Goal: Use online tool/utility: Use online tool/utility

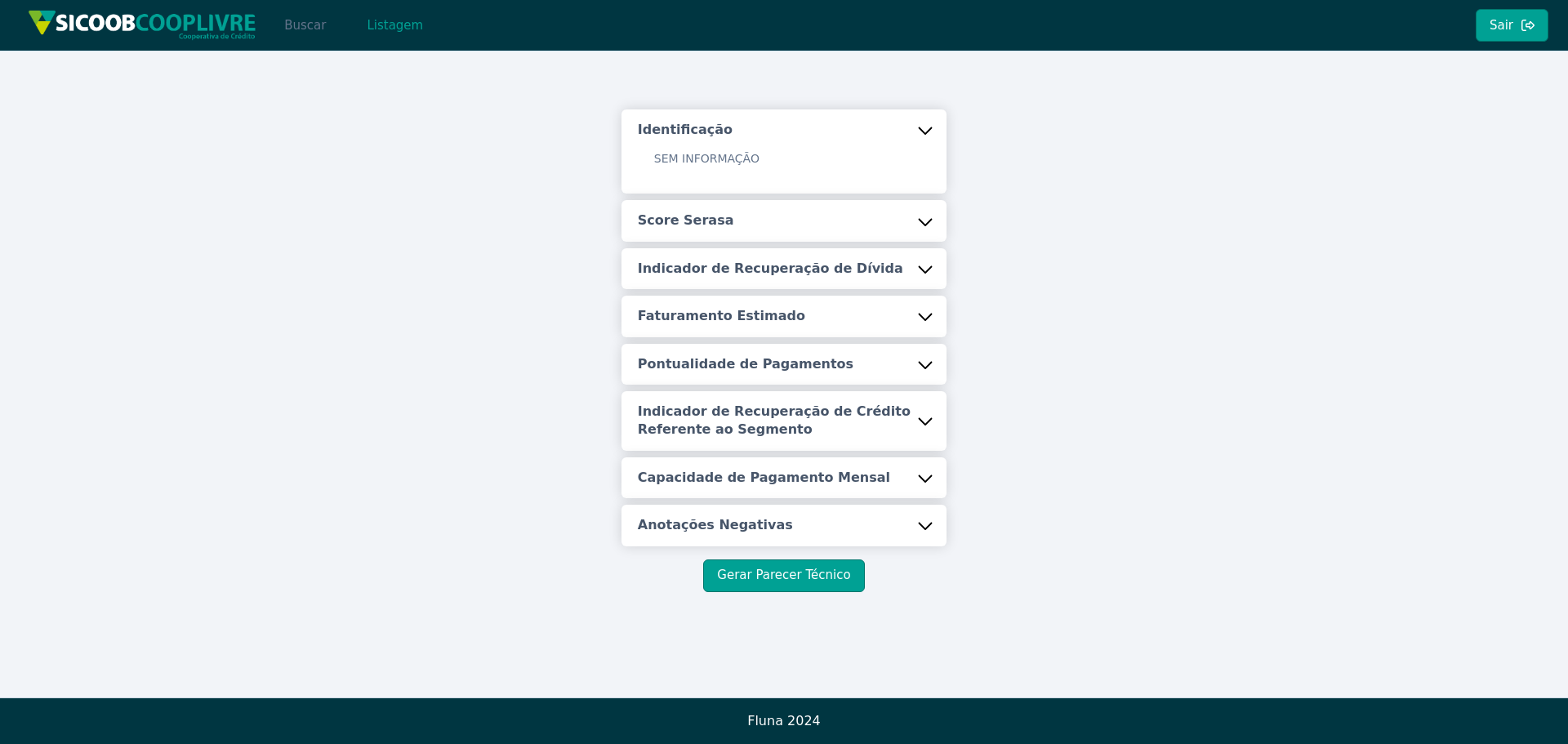
click at [296, 25] on button "Buscar" at bounding box center [304, 25] width 70 height 33
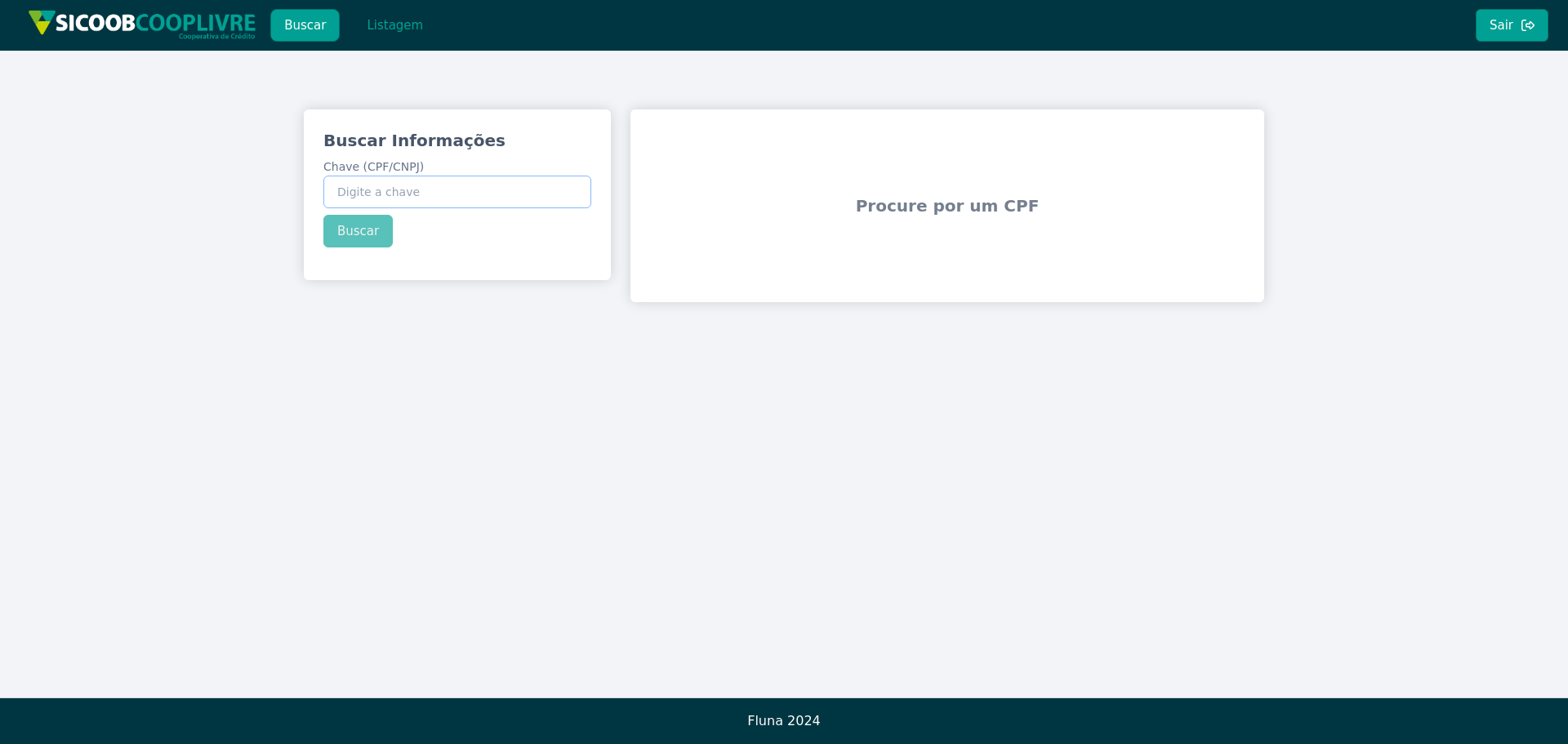
click at [394, 187] on input "Chave (CPF/CNPJ)" at bounding box center [457, 191] width 267 height 33
paste input "61.557.054/0001-47"
type input "61.557.054/0001-47"
click at [363, 233] on div "Buscar Informações Chave (CPF/CNPJ) 61.557.054/0001-47 Buscar" at bounding box center [457, 188] width 307 height 158
click at [356, 232] on button "Buscar" at bounding box center [357, 231] width 70 height 33
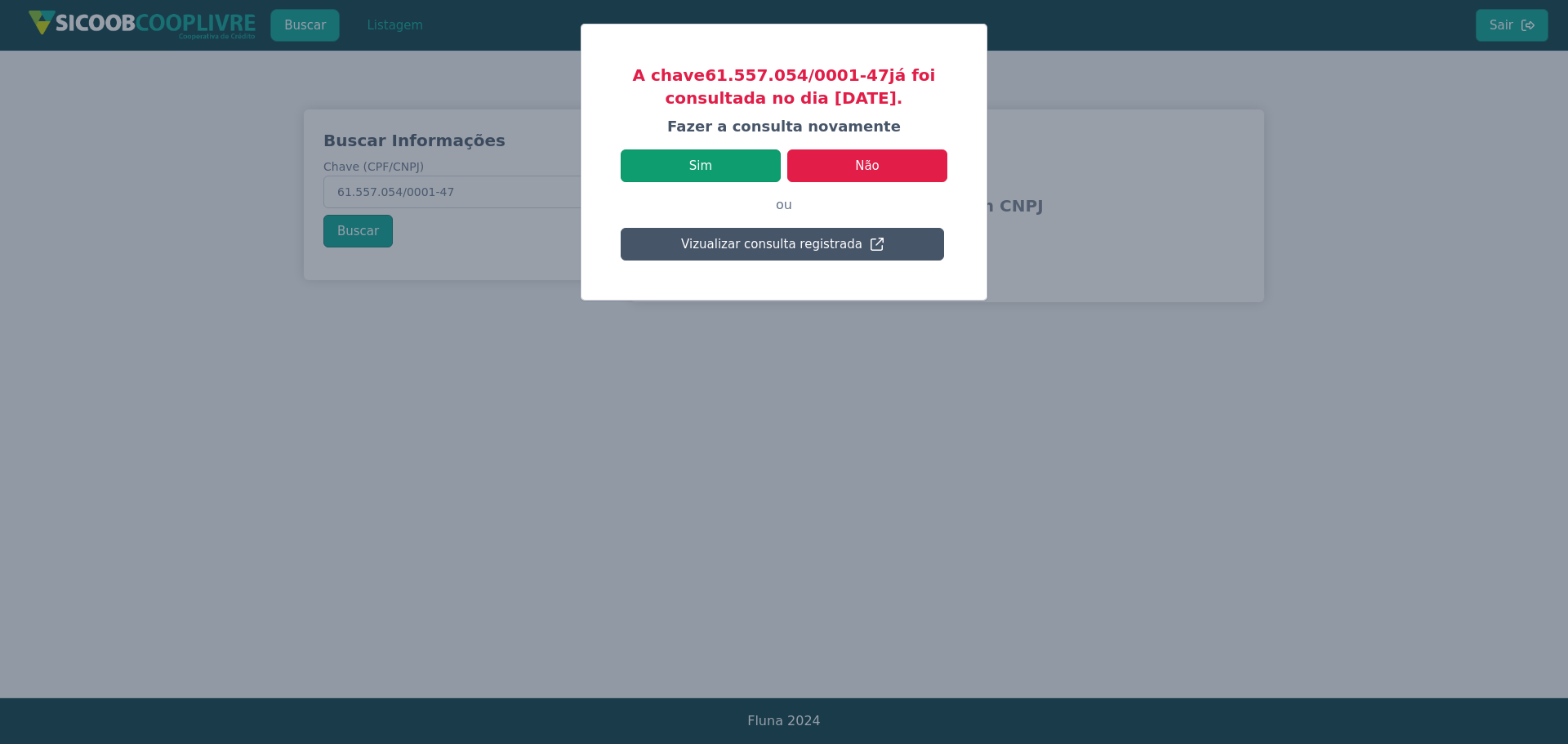
click at [700, 164] on button "Sim" at bounding box center [700, 166] width 160 height 33
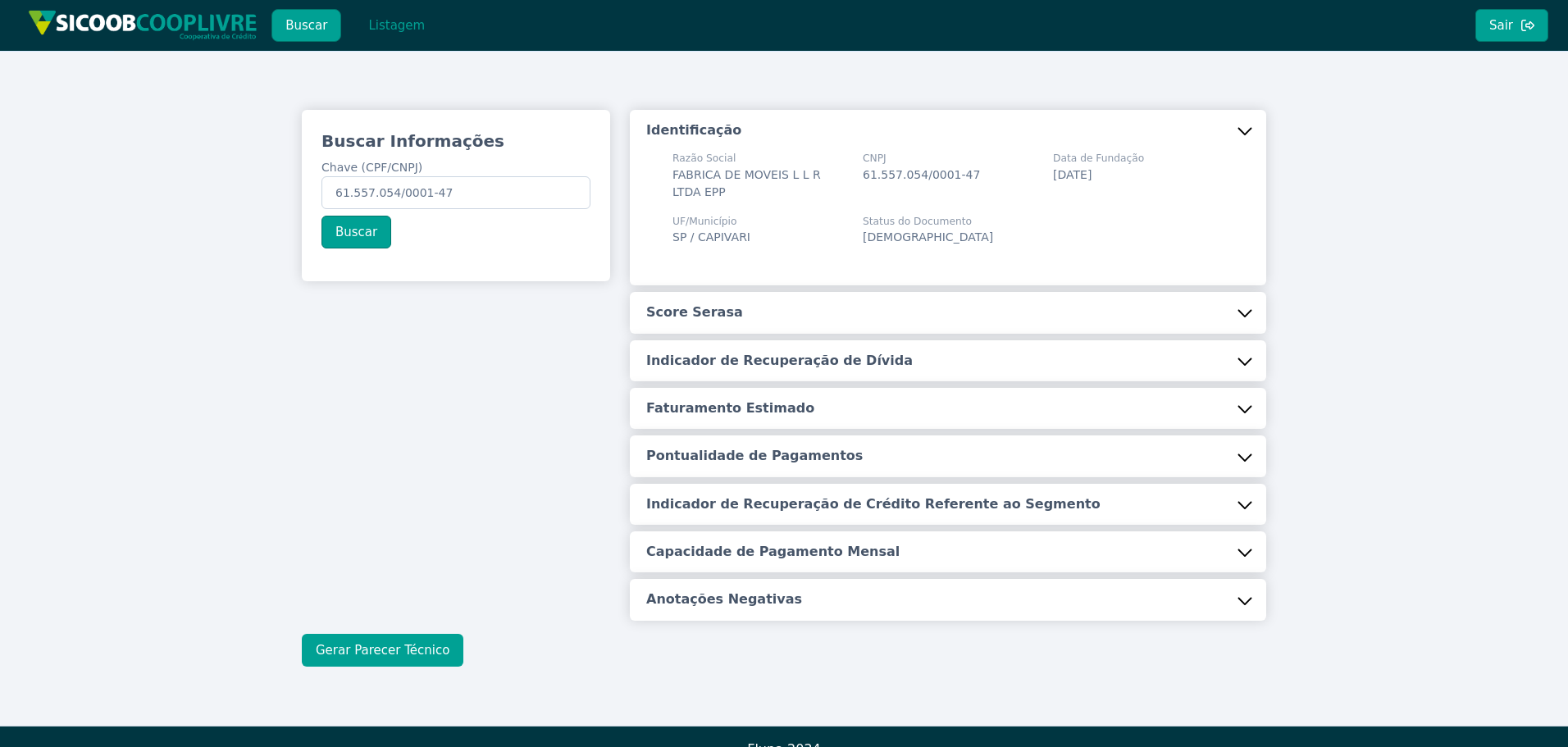
click at [409, 650] on button "Gerar Parecer Técnico" at bounding box center [382, 650] width 162 height 33
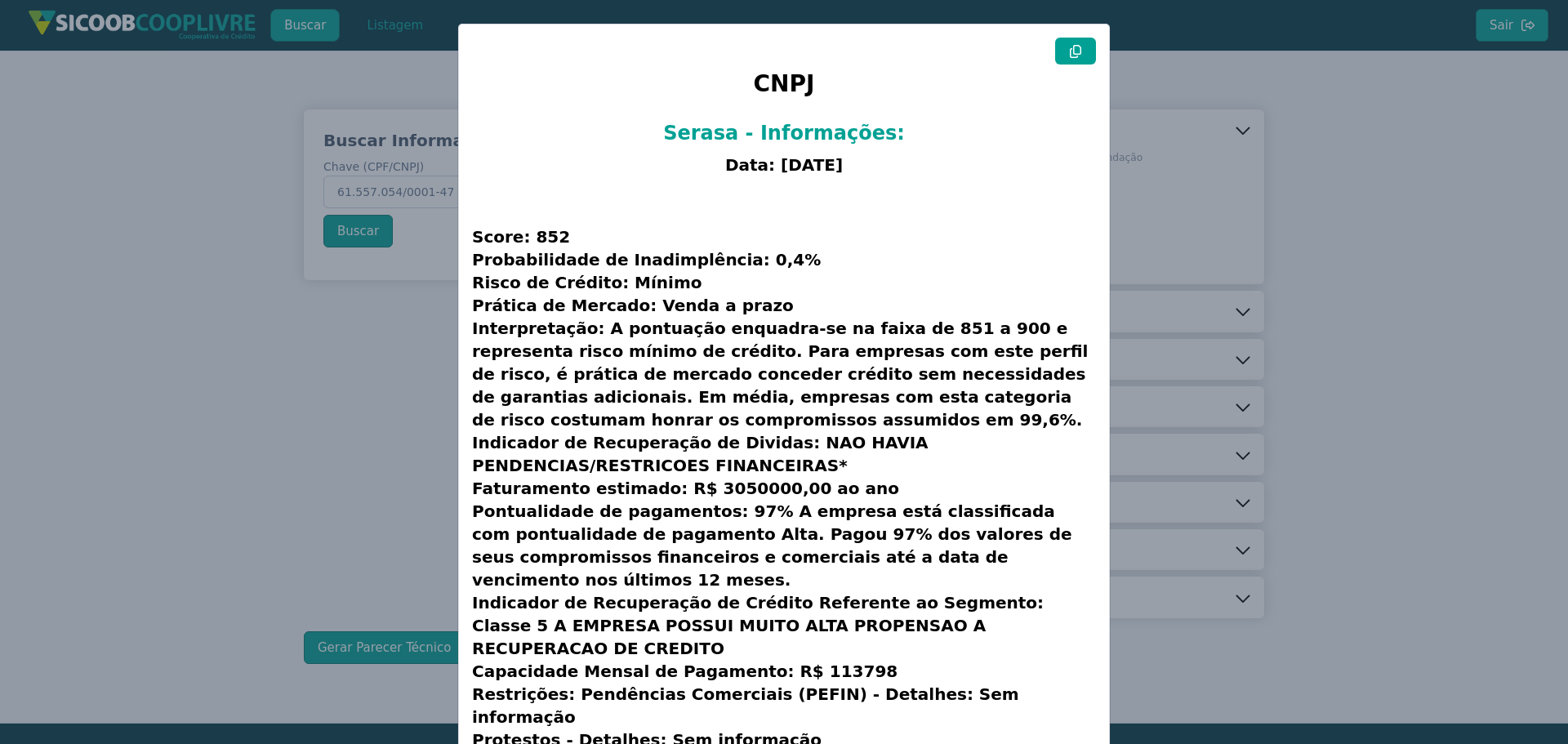
click at [1073, 53] on icon at bounding box center [1075, 51] width 13 height 13
